Goal: Transaction & Acquisition: Purchase product/service

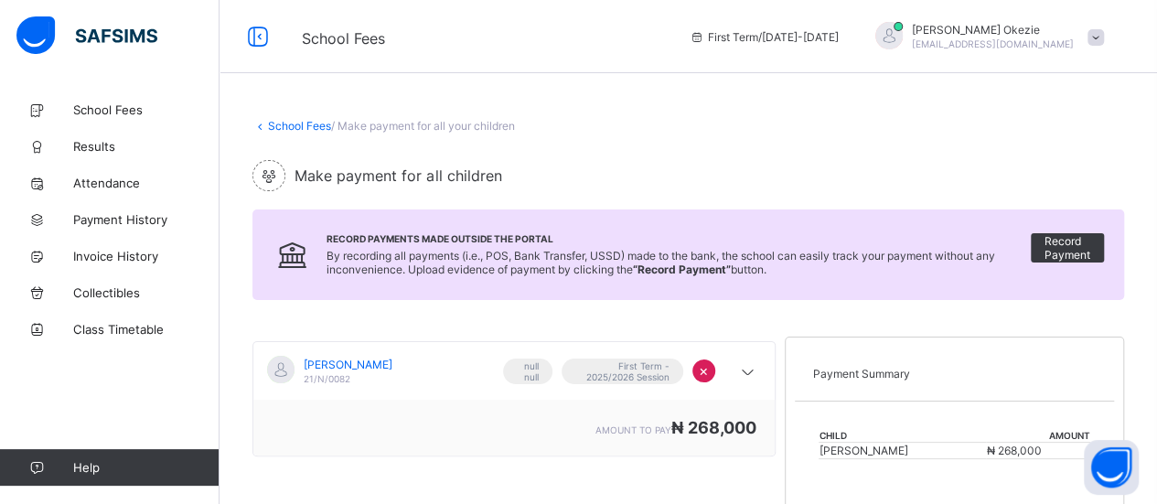
click at [1154, 486] on div "School Fees / Make payment for all your children Make payment for all children …" at bounding box center [689, 432] width 938 height 682
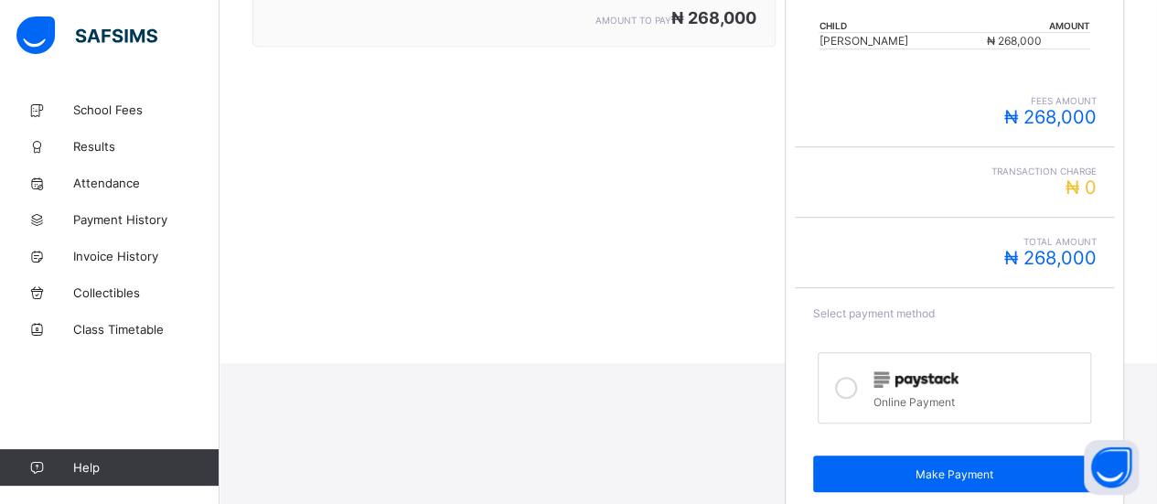
scroll to position [427, 0]
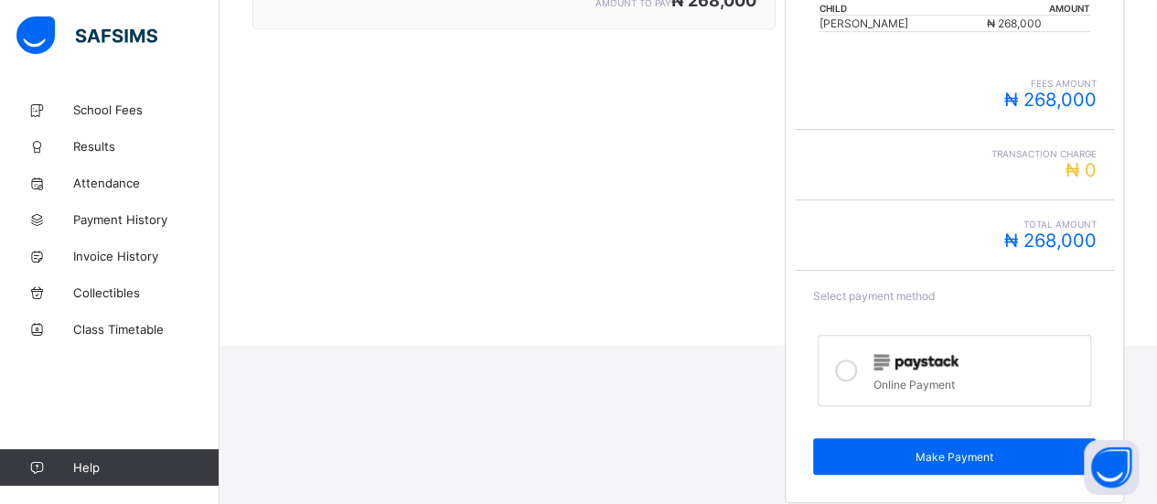
click at [856, 371] on icon at bounding box center [846, 371] width 22 height 22
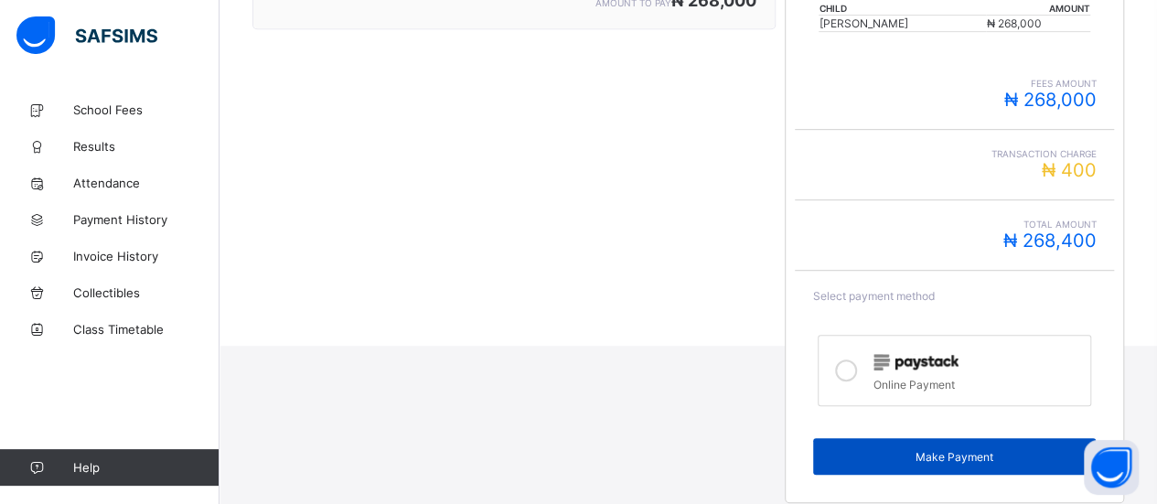
click at [942, 450] on span "Make Payment" at bounding box center [955, 457] width 256 height 14
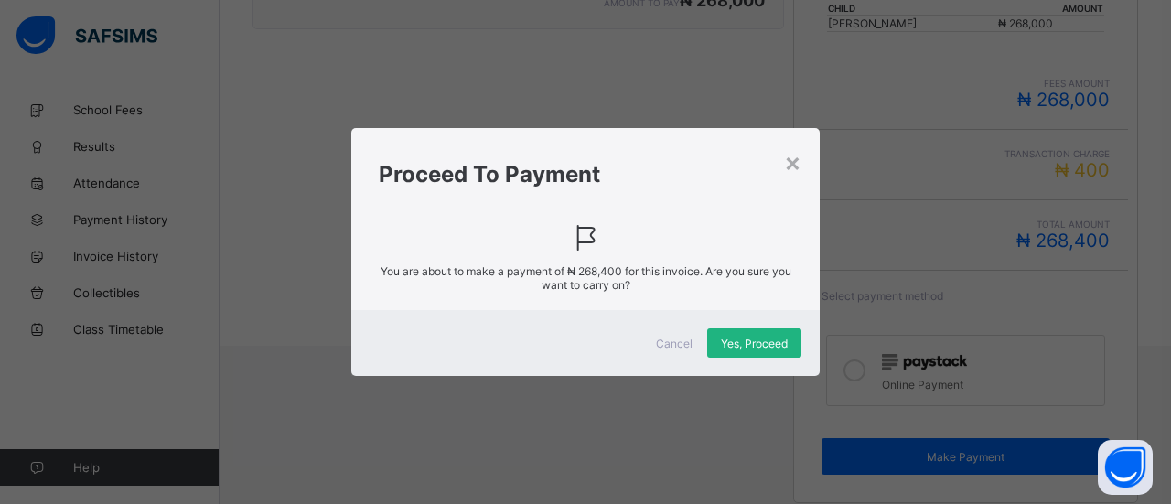
click at [740, 343] on span "Yes, Proceed" at bounding box center [754, 344] width 67 height 14
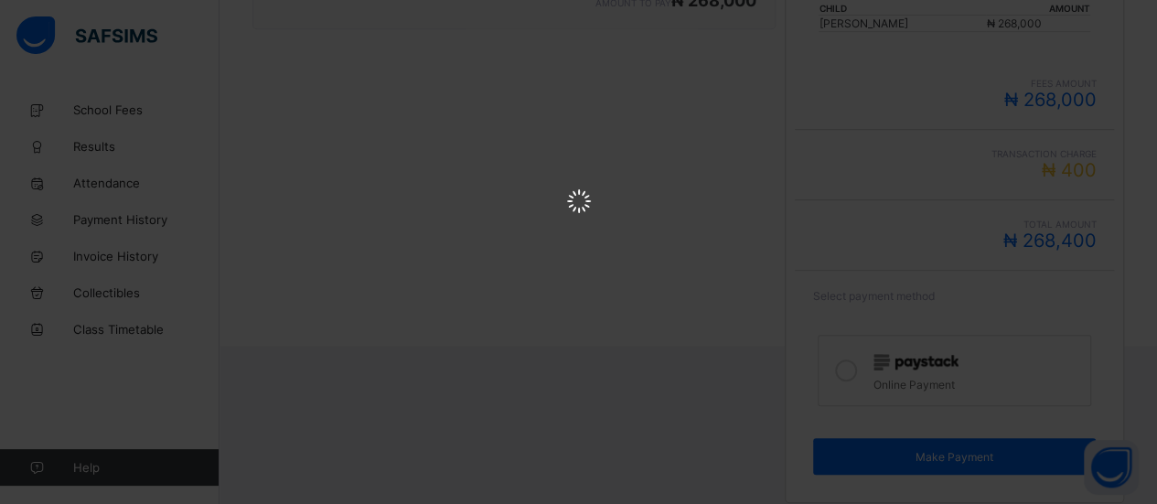
scroll to position [0, 0]
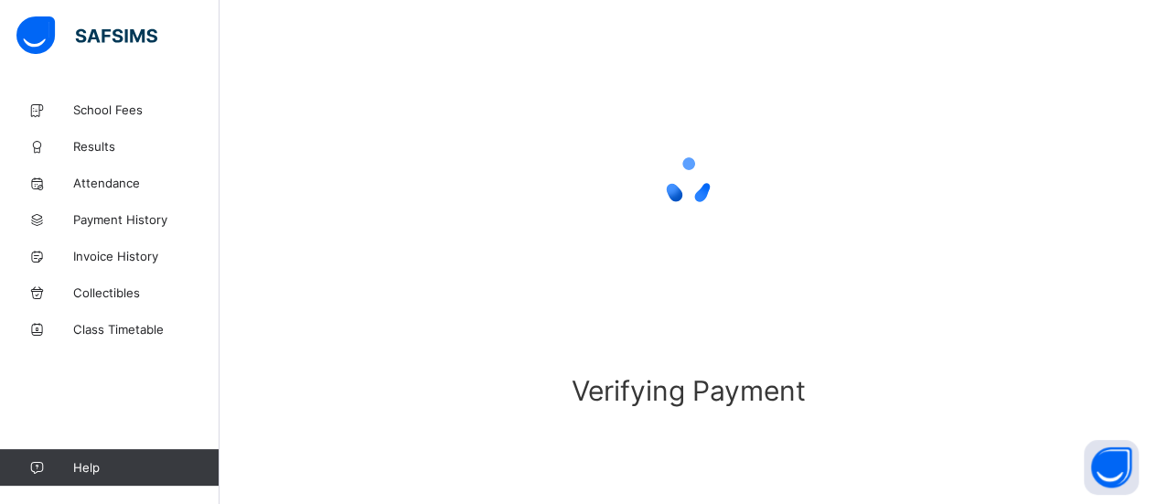
scroll to position [183, 0]
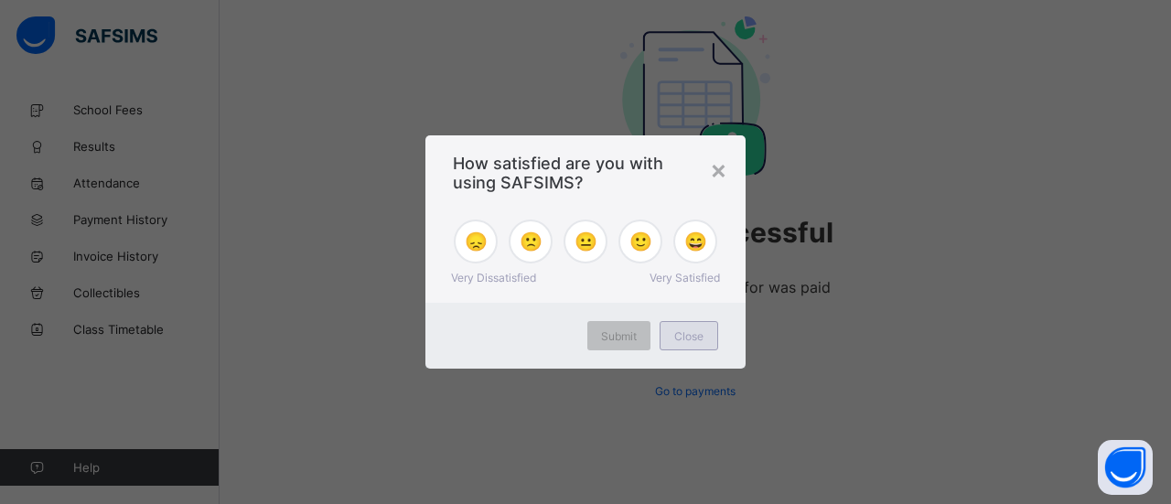
click at [692, 333] on span "Close" at bounding box center [688, 336] width 29 height 14
